Goal: Information Seeking & Learning: Learn about a topic

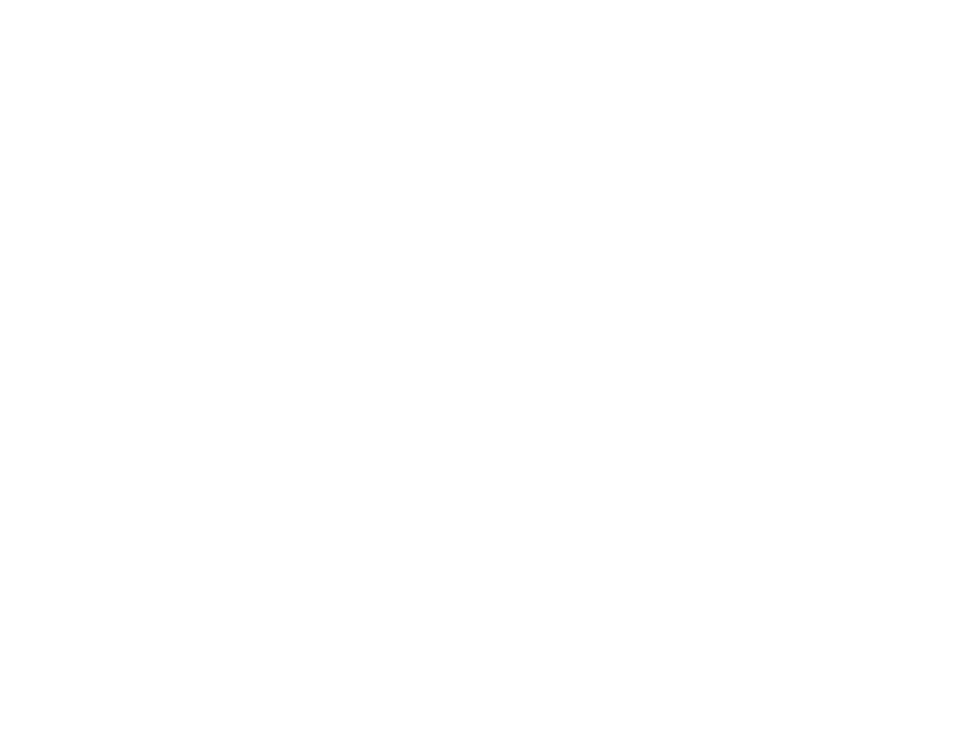
click at [82, 99] on input "email" at bounding box center [494, 82] width 959 height 33
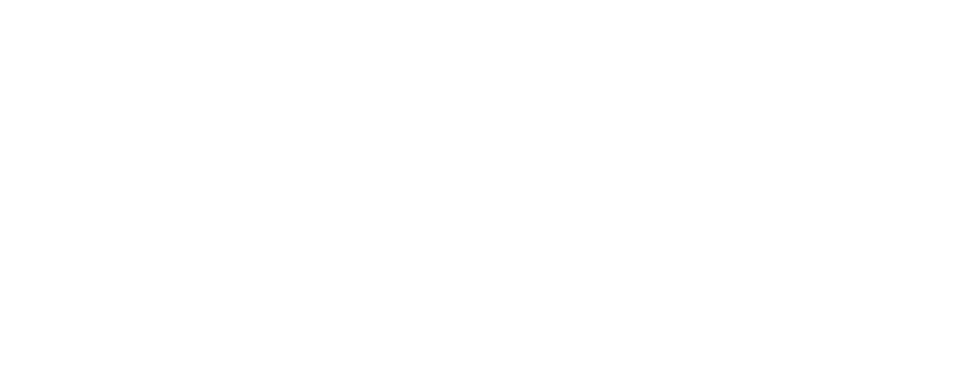
type input "[EMAIL_ADDRESS][DOMAIN_NAME]"
click at [65, 144] on span "Volgende" at bounding box center [490, 123] width 948 height 41
click at [687, 251] on span "button" at bounding box center [490, 231] width 948 height 41
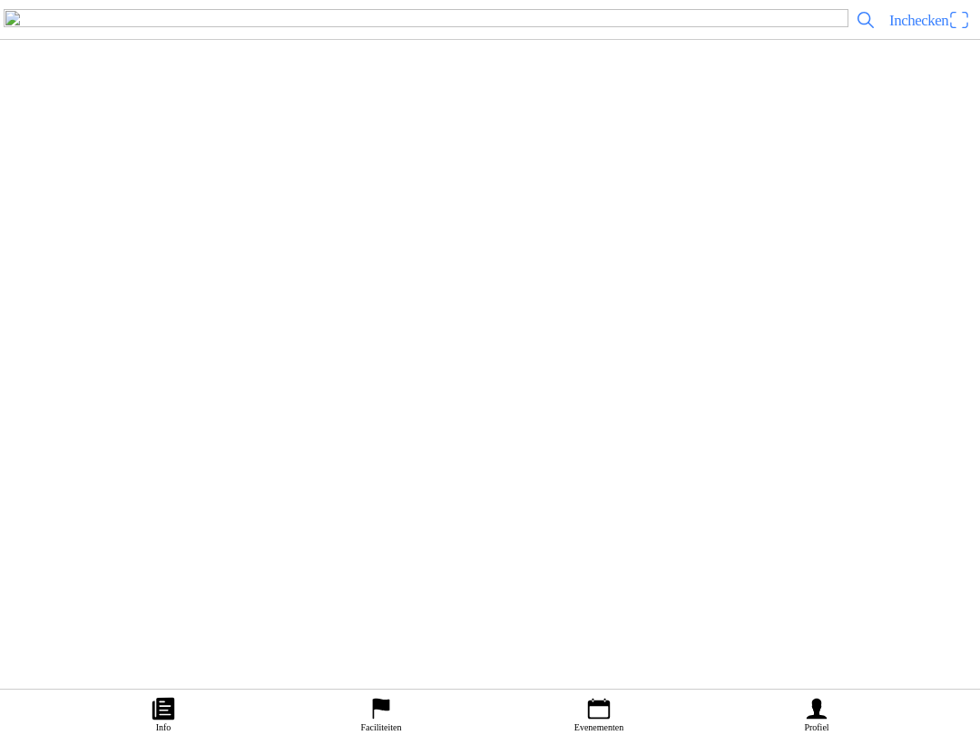
click at [593, 730] on ion-label "Evenementen" at bounding box center [599, 728] width 49 height 10
click at [0, 0] on slot "COMPETITIES" at bounding box center [0, 0] width 0 height 0
click at [612, 221] on div "[DATE] 07:30 Maiscross serie: Handel, Boekel, Volkel en Veghel Off-Road Club De…" at bounding box center [526, 173] width 893 height 96
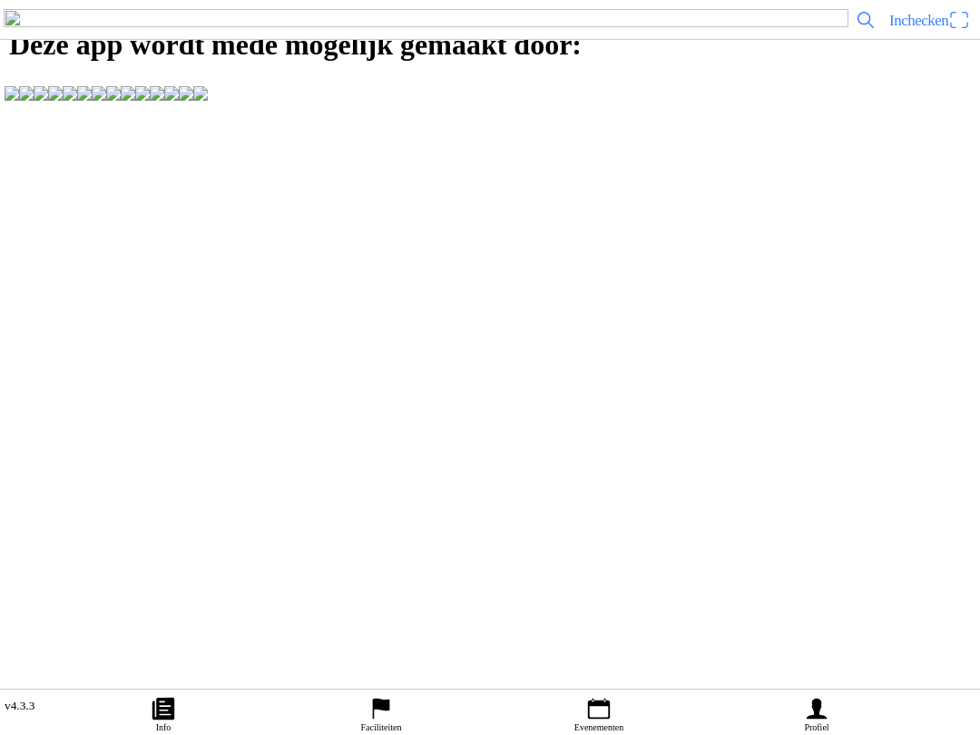
click at [604, 704] on icon "calendar" at bounding box center [599, 709] width 22 height 21
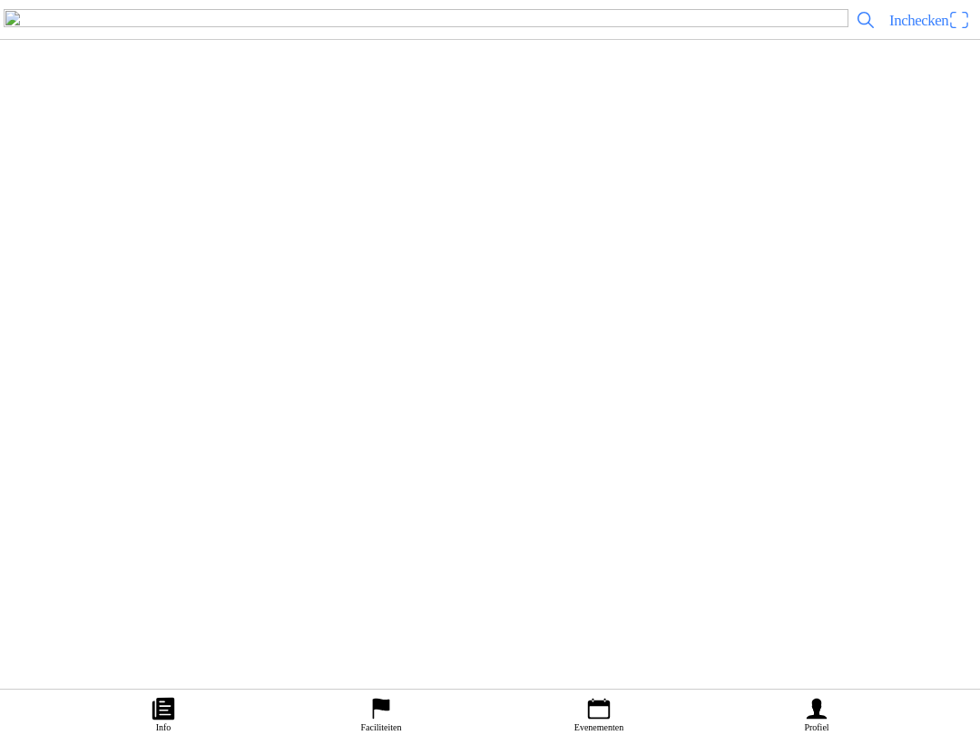
click at [0, 0] on slot "COMPETITIES" at bounding box center [0, 0] width 0 height 0
click at [685, 221] on div "[DATE] 07:30 Maiscross serie: Handel, Boekel, Volkel en Veghel Off-Road Club De…" at bounding box center [526, 173] width 893 height 96
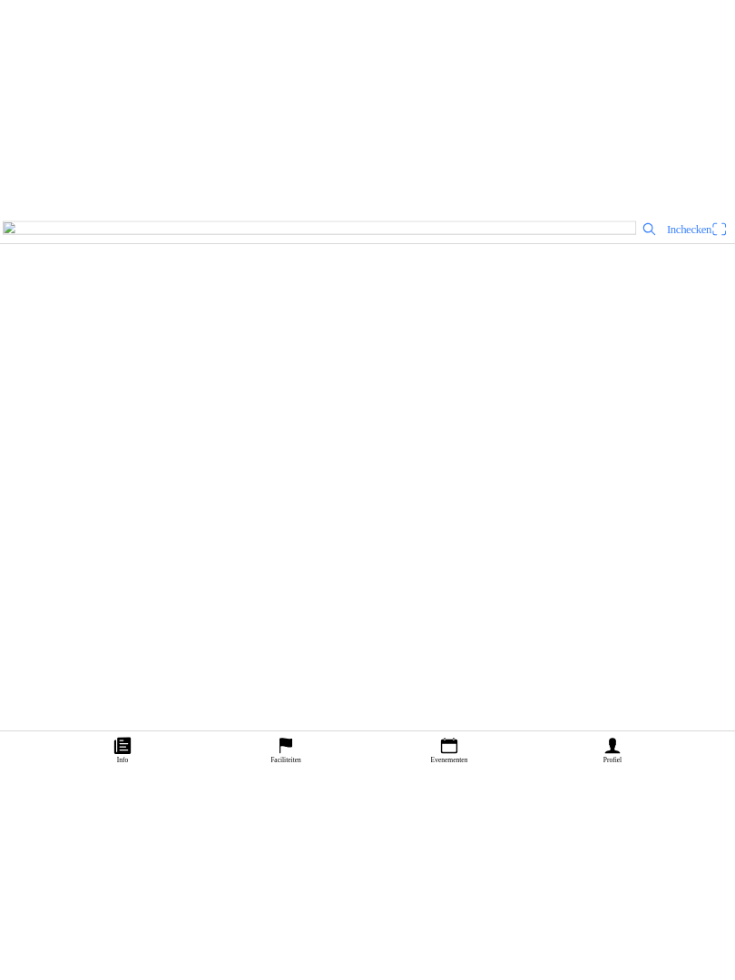
scroll to position [0, 116]
